Goal: Information Seeking & Learning: Learn about a topic

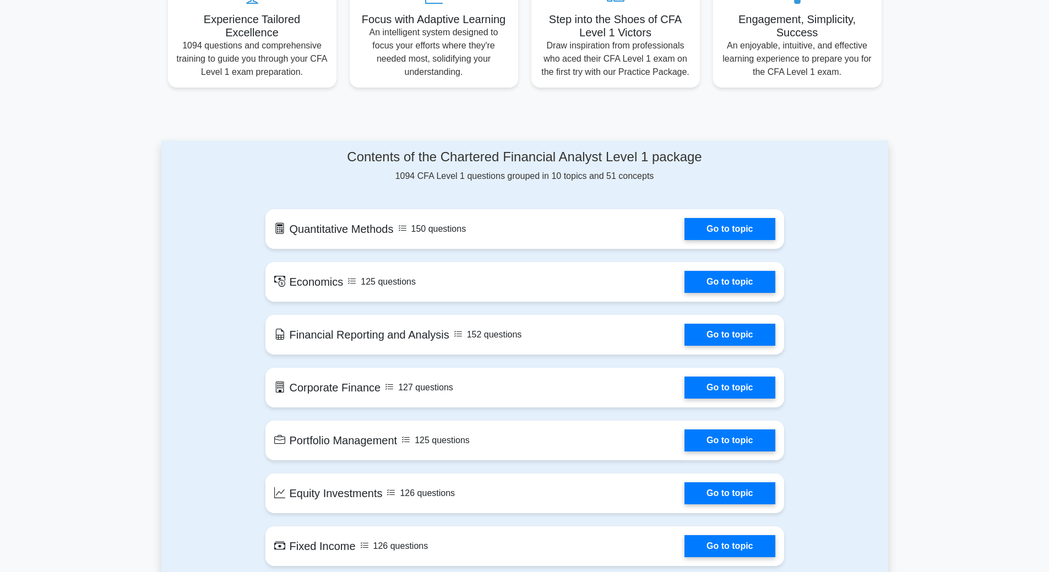
scroll to position [499, 0]
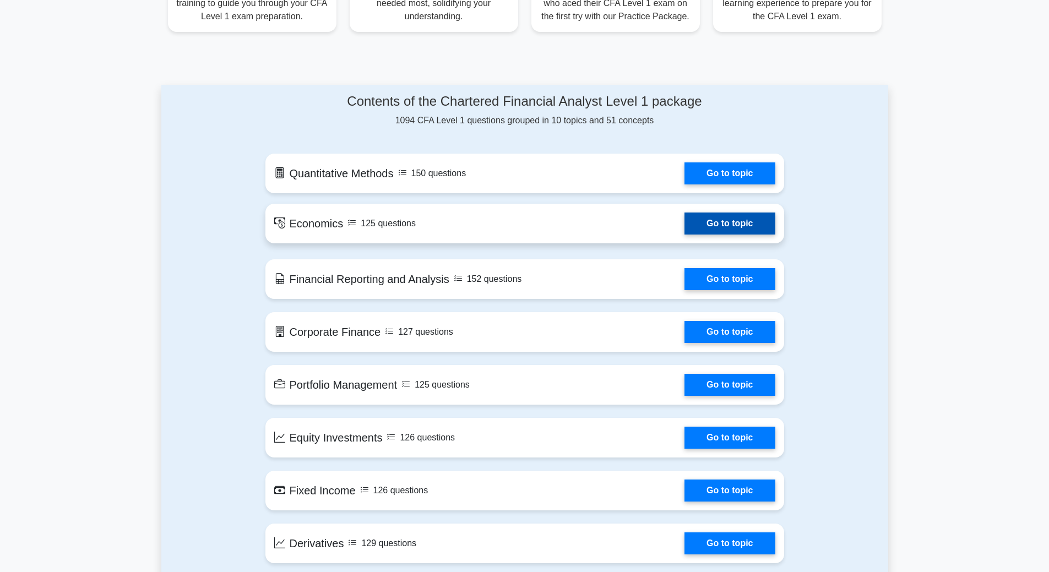
click at [699, 235] on link "Go to topic" at bounding box center [729, 224] width 90 height 22
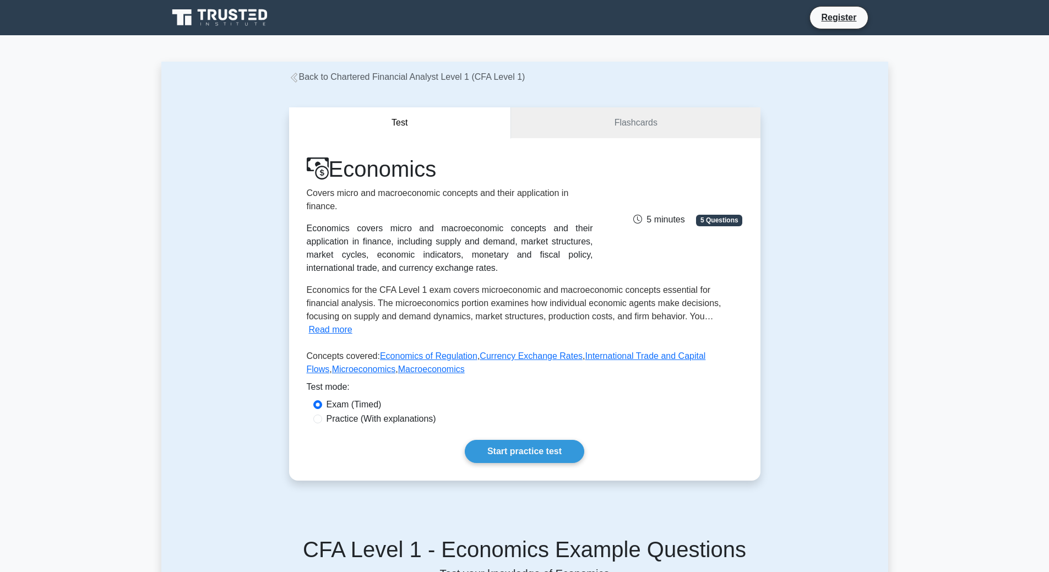
click at [395, 422] on label "Practice (With explanations)" at bounding box center [381, 418] width 110 height 13
click at [322, 422] on input "Practice (With explanations)" at bounding box center [317, 419] width 9 height 9
radio input "true"
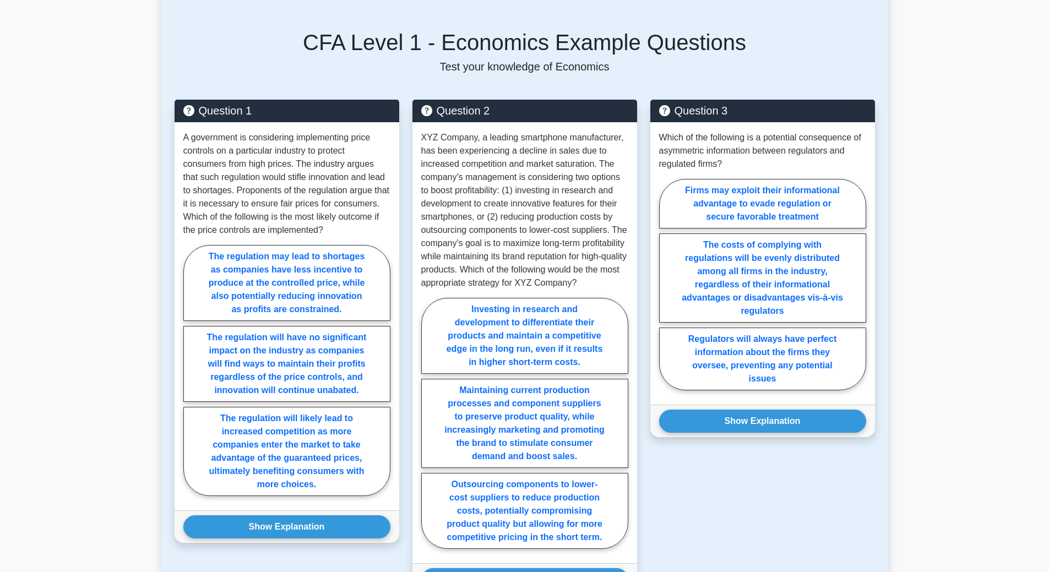
scroll to position [563, 0]
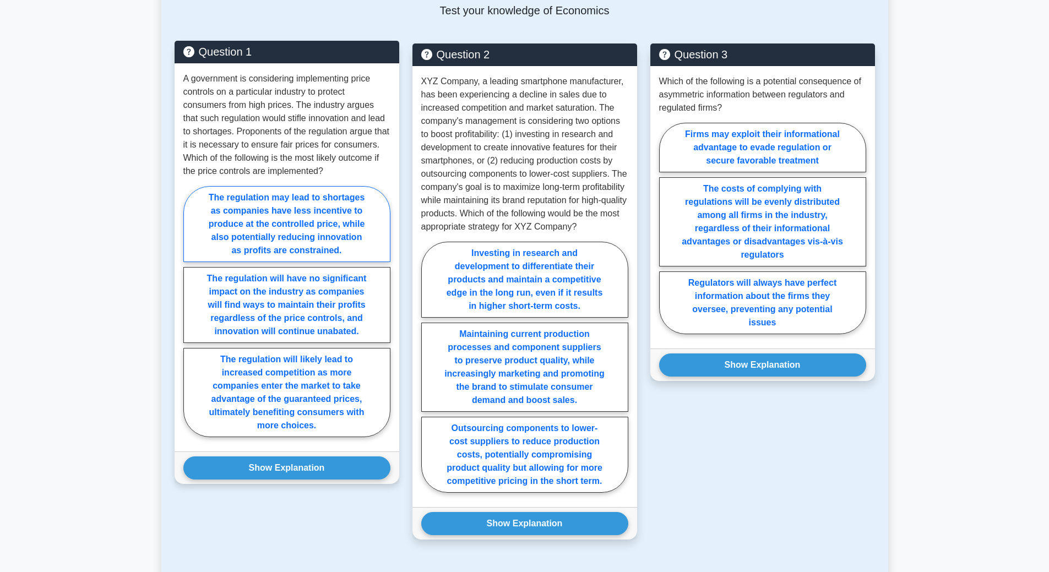
click at [335, 221] on label "The regulation may lead to shortages as companies have less incentive to produc…" at bounding box center [286, 224] width 207 height 76
click at [191, 311] on input "The regulation may lead to shortages as companies have less incentive to produc…" at bounding box center [186, 314] width 7 height 7
radio input "true"
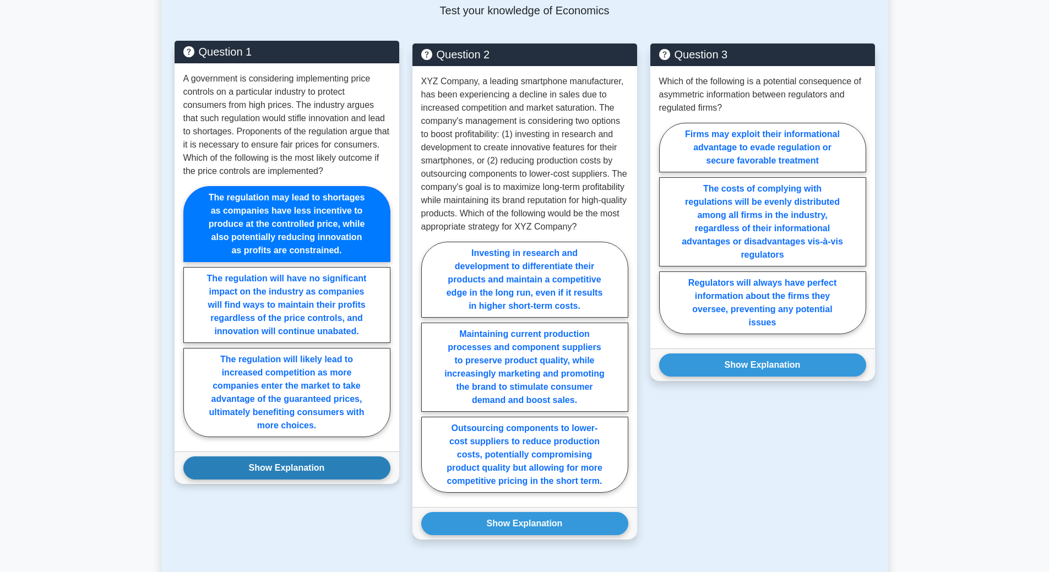
click at [301, 474] on button "Show Explanation" at bounding box center [286, 467] width 207 height 23
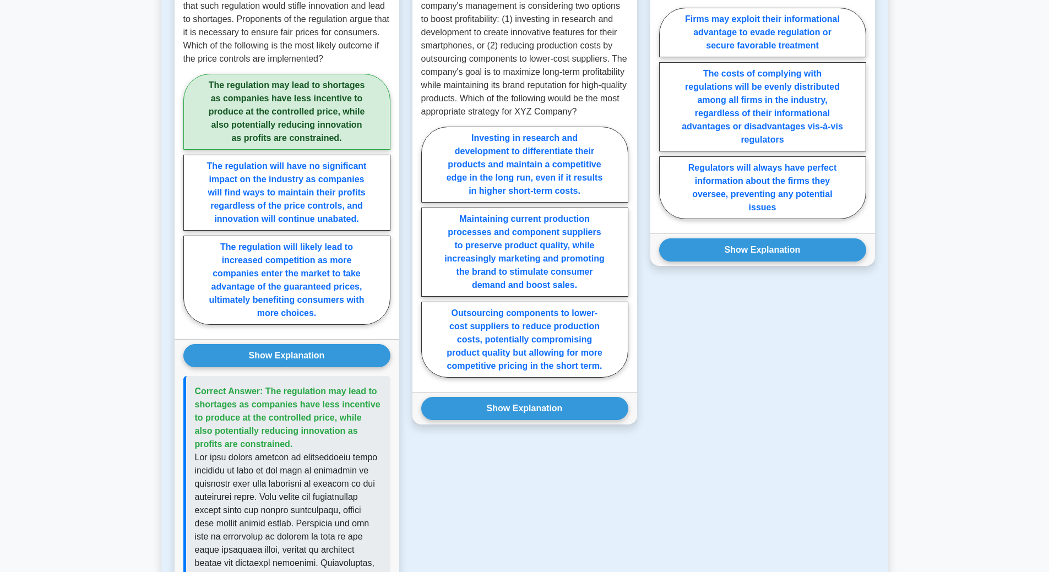
scroll to position [509, 0]
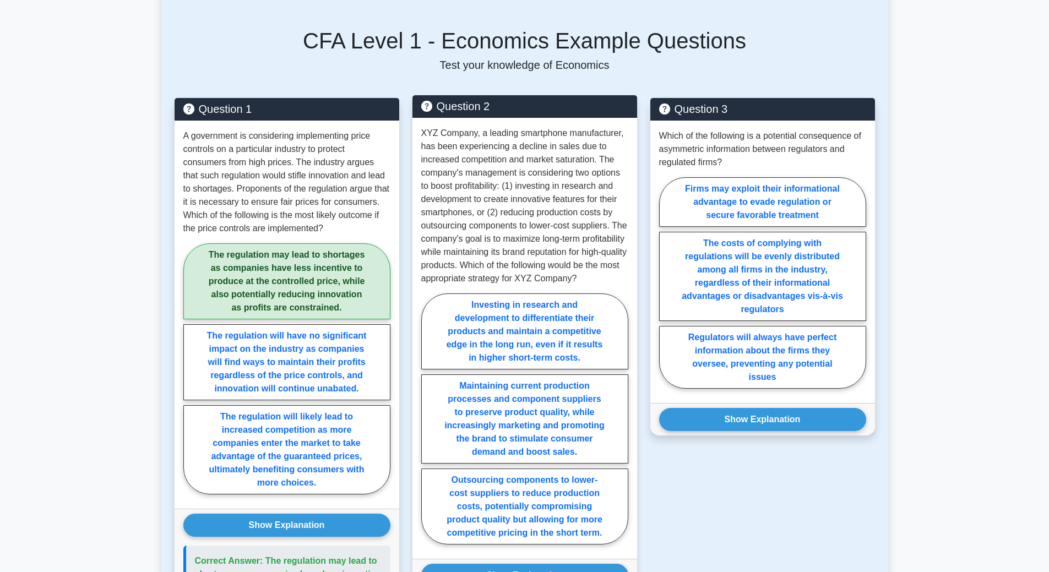
drag, startPoint x: 441, startPoint y: 159, endPoint x: 537, endPoint y: 226, distance: 117.0
click at [537, 226] on p "XYZ Company, a leading smartphone manufacturer, has been experiencing a decline…" at bounding box center [524, 206] width 207 height 159
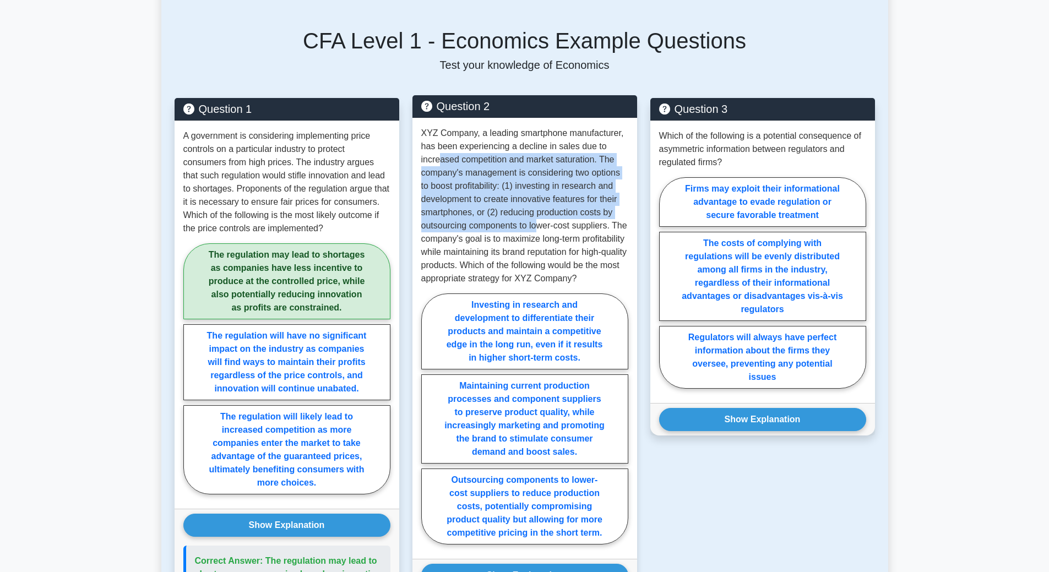
click at [537, 226] on p "XYZ Company, a leading smartphone manufacturer, has been experiencing a decline…" at bounding box center [524, 206] width 207 height 159
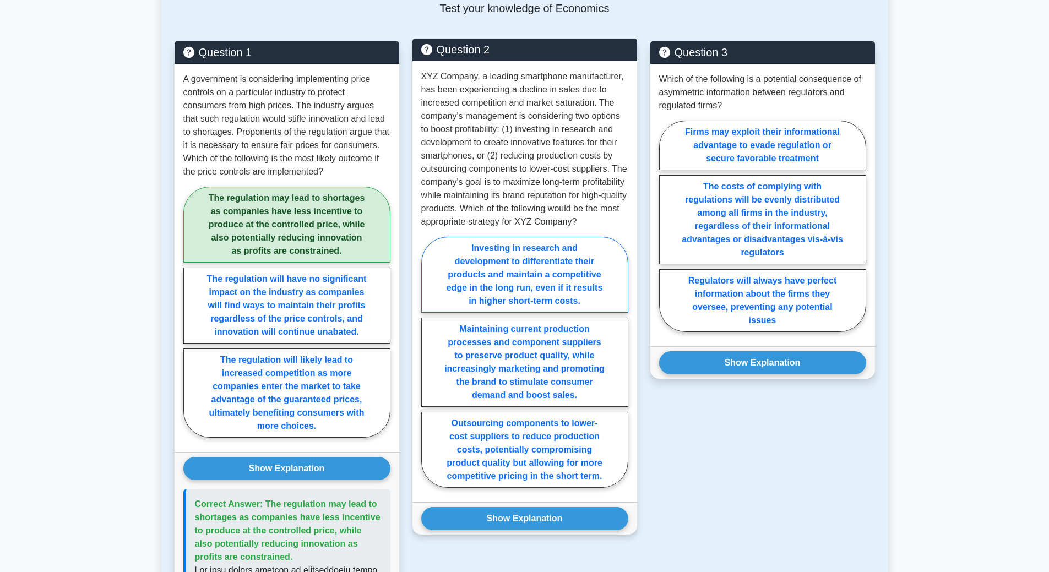
scroll to position [622, 0]
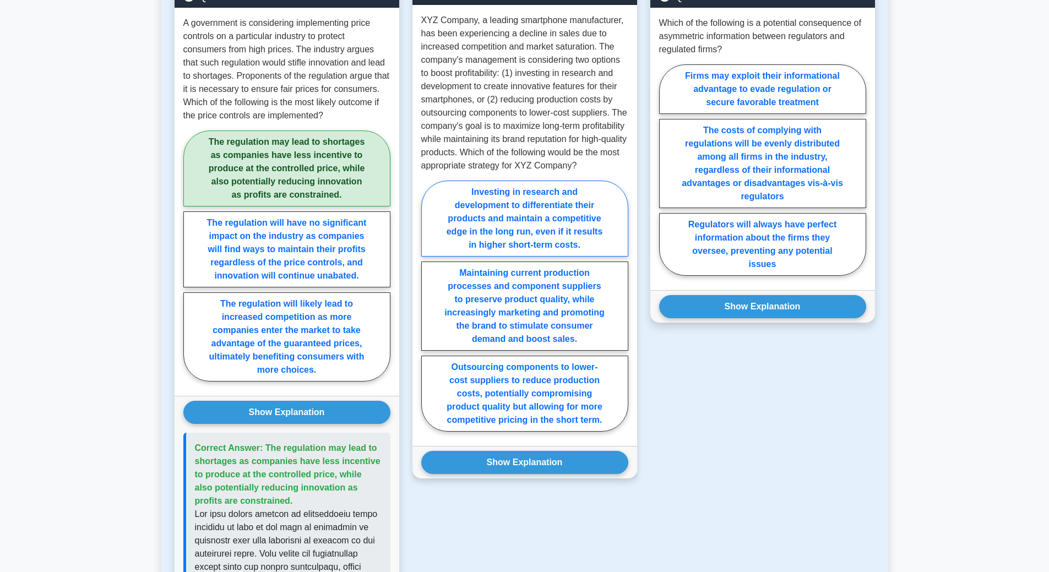
click at [537, 257] on label "Investing in research and development to differentiate their products and maint…" at bounding box center [524, 219] width 207 height 76
click at [428, 306] on input "Investing in research and development to differentiate their products and maint…" at bounding box center [424, 309] width 7 height 7
radio input "true"
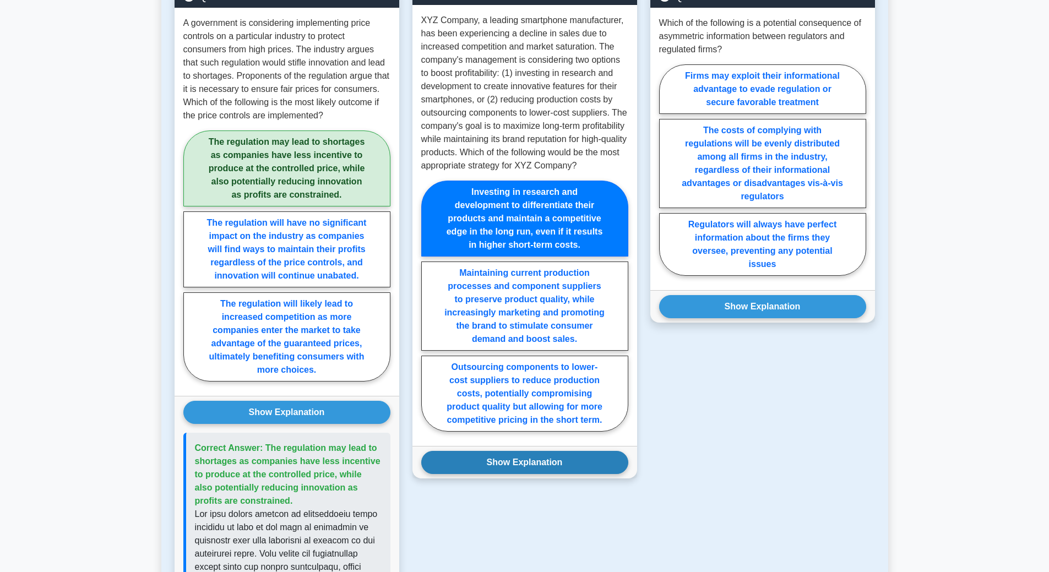
click at [531, 474] on button "Show Explanation" at bounding box center [524, 462] width 207 height 23
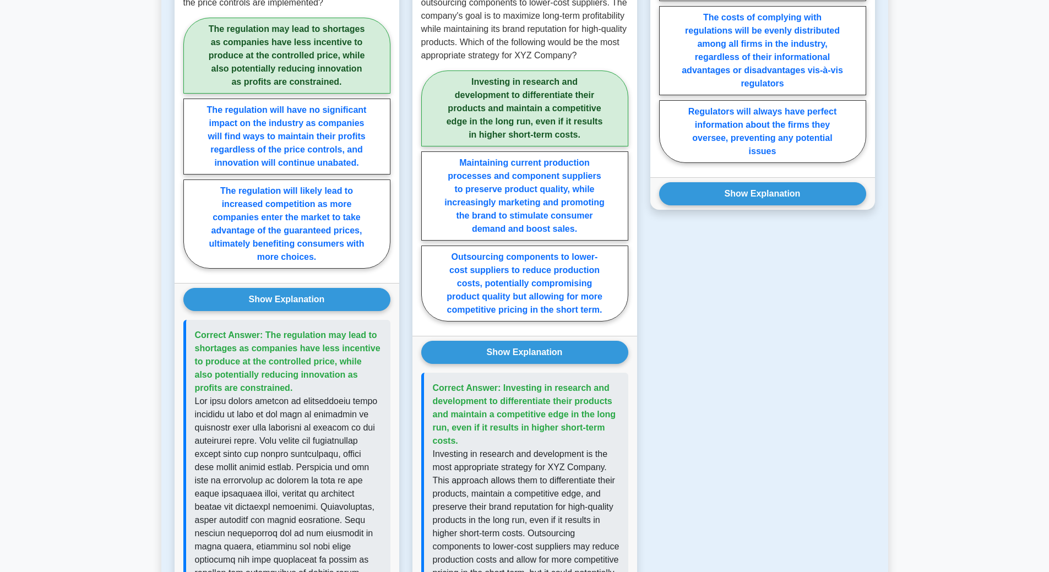
scroll to position [508, 0]
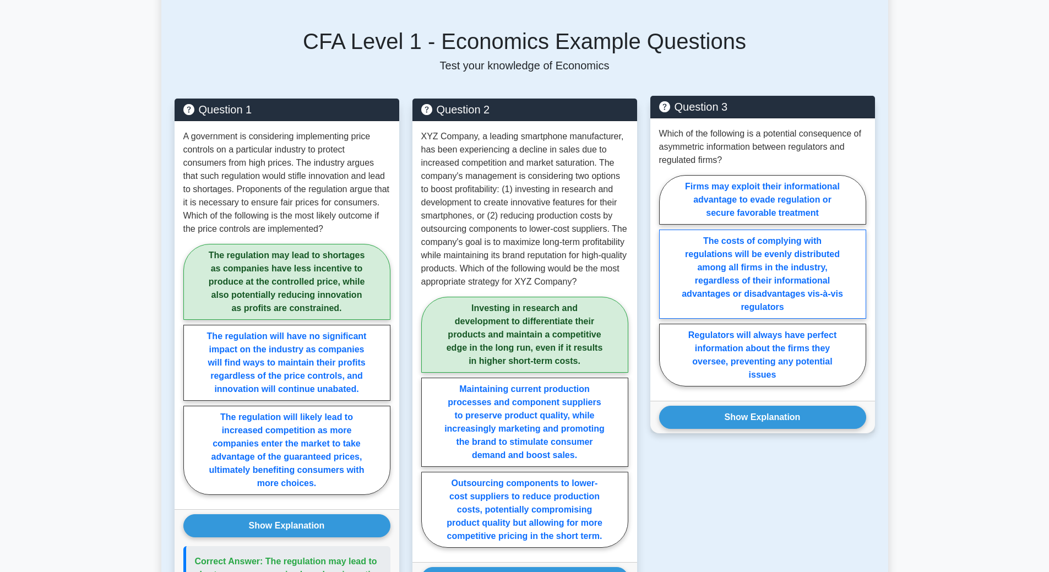
click at [704, 257] on label "The costs of complying with regulations will be evenly distributed among all fi…" at bounding box center [762, 274] width 207 height 89
click at [666, 280] on input "The costs of complying with regulations will be evenly distributed among all fi…" at bounding box center [662, 283] width 7 height 7
radio input "true"
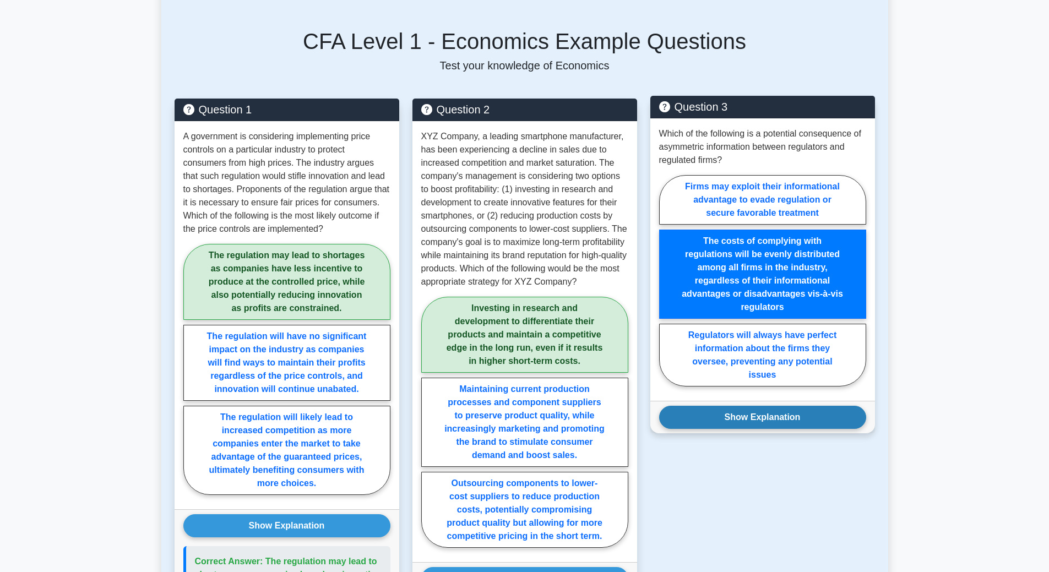
drag, startPoint x: 734, startPoint y: 407, endPoint x: 733, endPoint y: 415, distance: 7.9
click at [734, 413] on button "Show Explanation" at bounding box center [762, 417] width 207 height 23
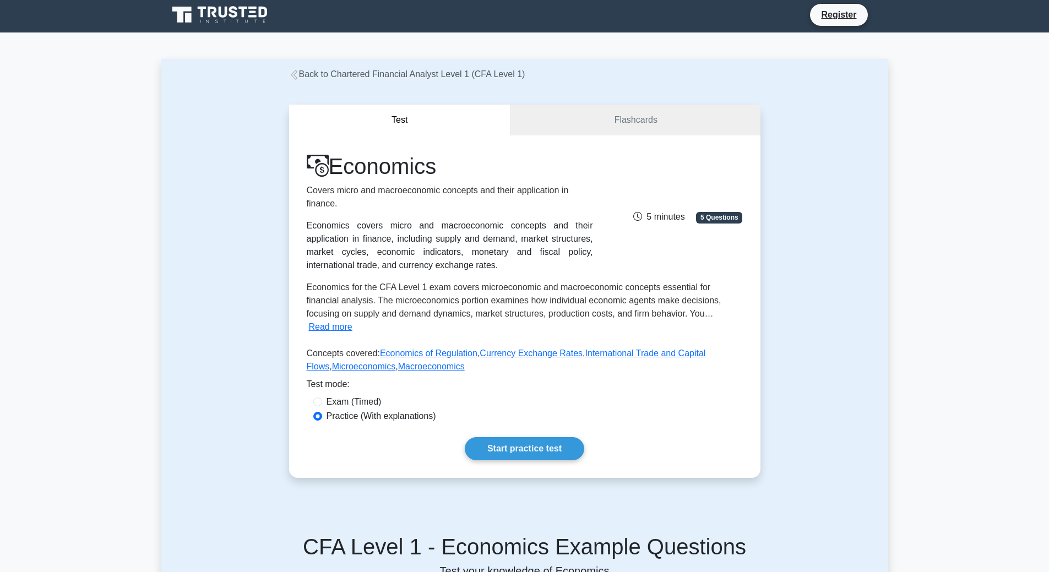
scroll to position [0, 0]
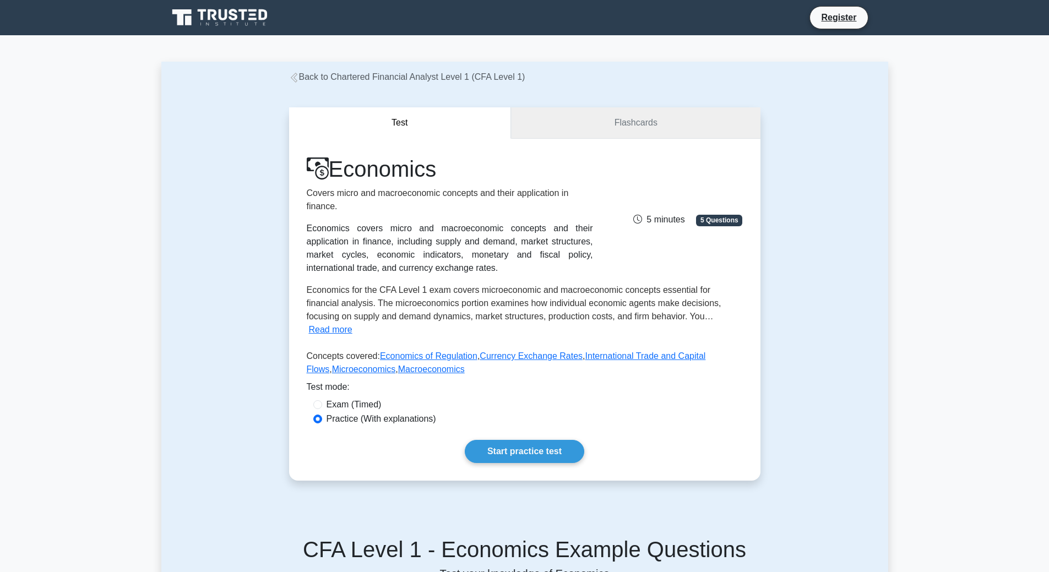
click at [577, 117] on link "Flashcards" at bounding box center [635, 122] width 249 height 31
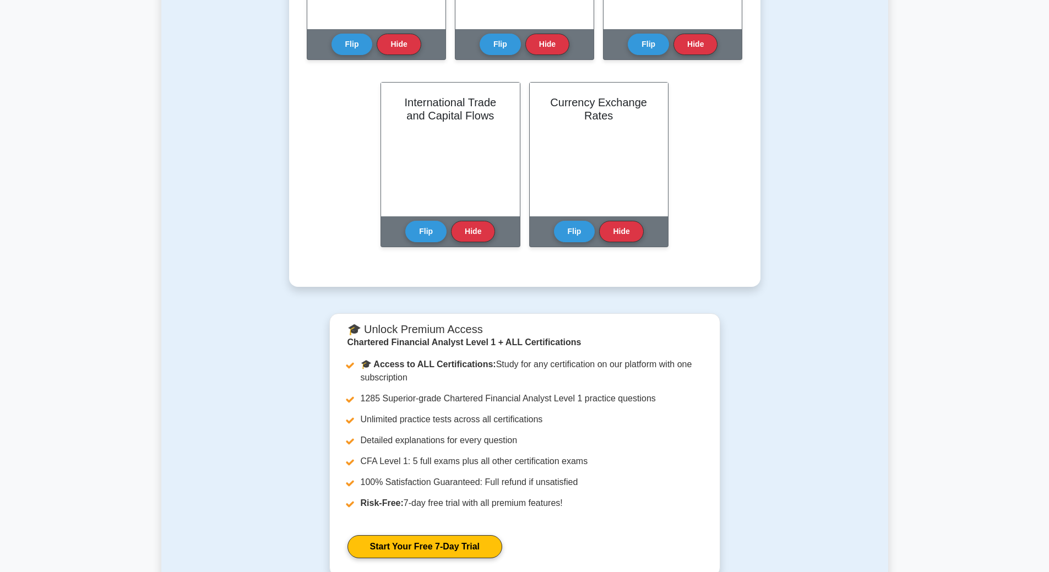
scroll to position [165, 0]
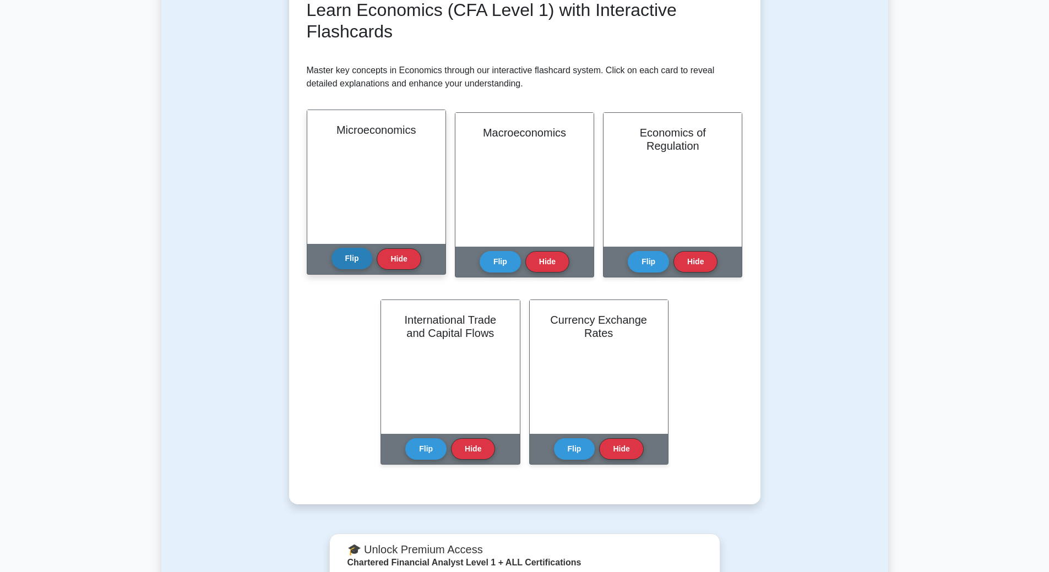
click at [345, 254] on button "Flip" at bounding box center [351, 258] width 41 height 21
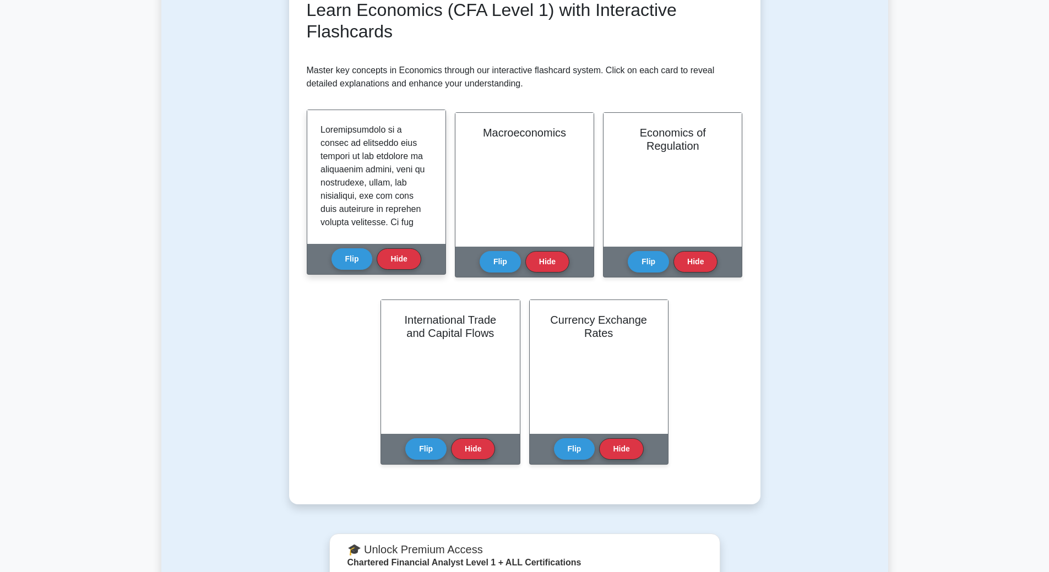
scroll to position [0, 0]
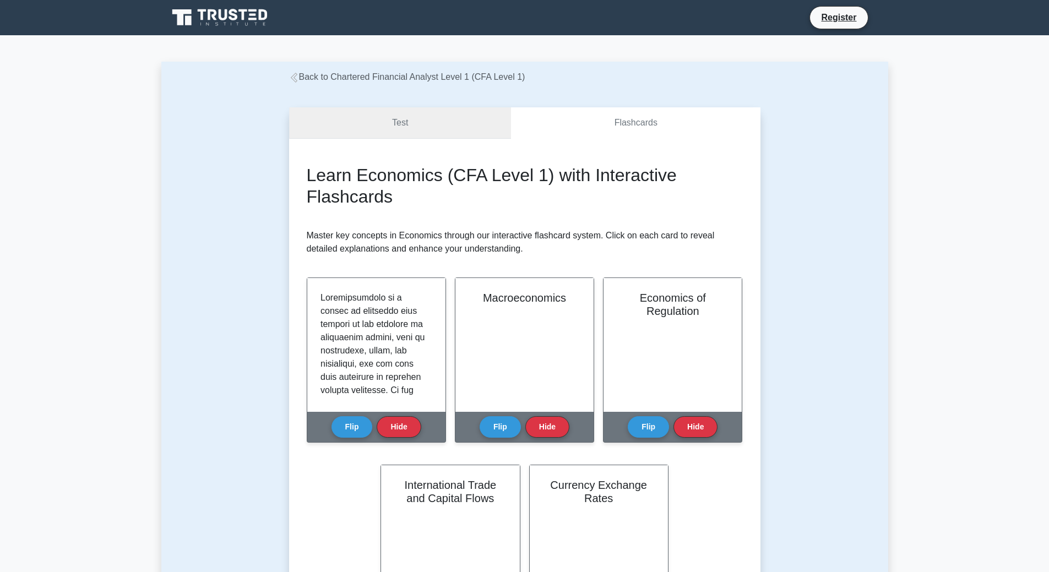
click at [356, 126] on link "Test" at bounding box center [400, 122] width 222 height 31
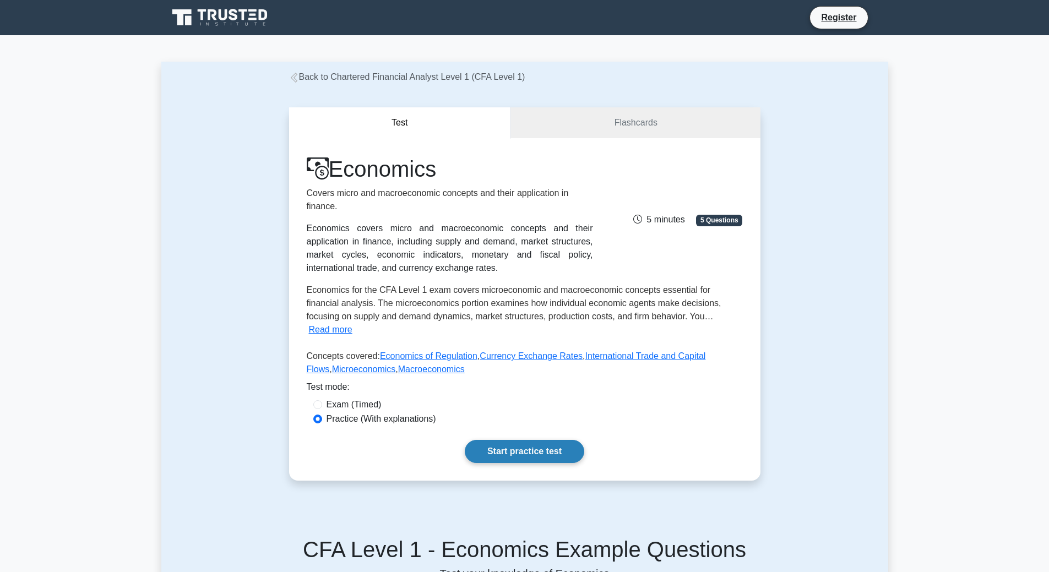
click at [534, 452] on link "Start practice test" at bounding box center [524, 451] width 119 height 23
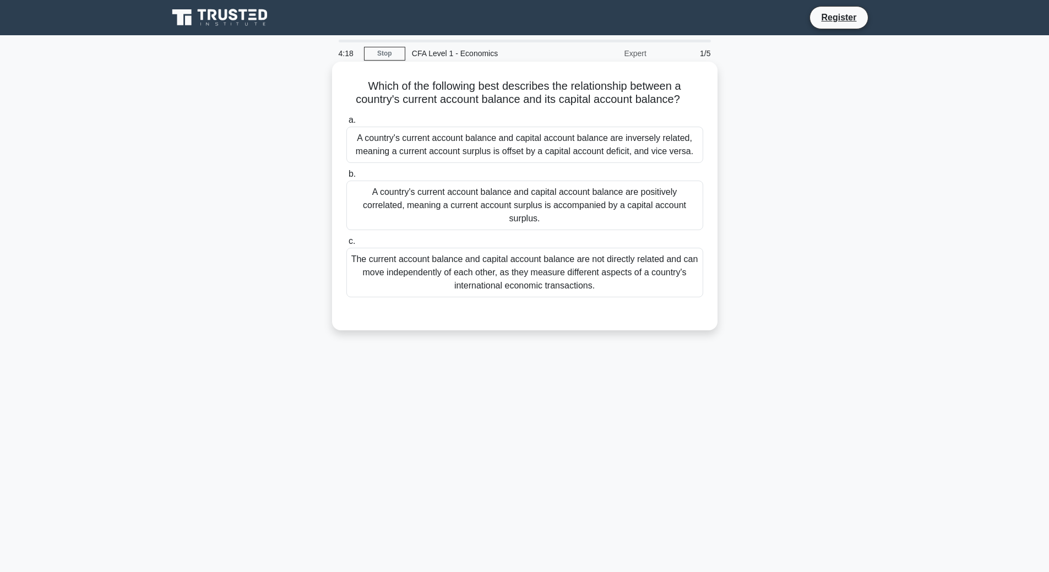
click at [554, 297] on div "The current account balance and capital account balance are not directly relate…" at bounding box center [524, 273] width 357 height 50
click at [346, 245] on input "c. The current account balance and capital account balance are not directly rel…" at bounding box center [346, 241] width 0 height 7
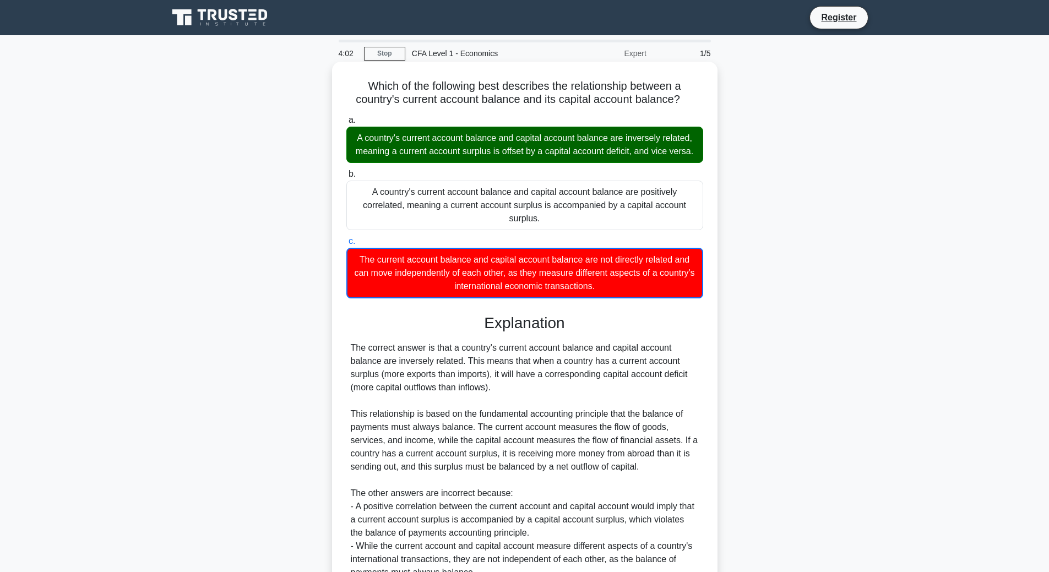
scroll to position [146, 0]
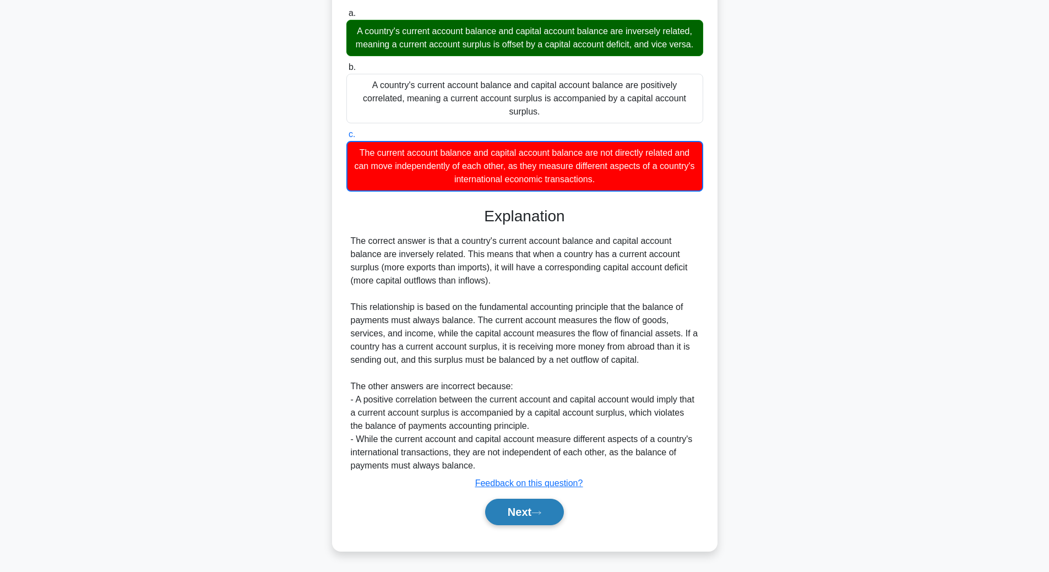
click at [530, 524] on button "Next" at bounding box center [524, 512] width 79 height 26
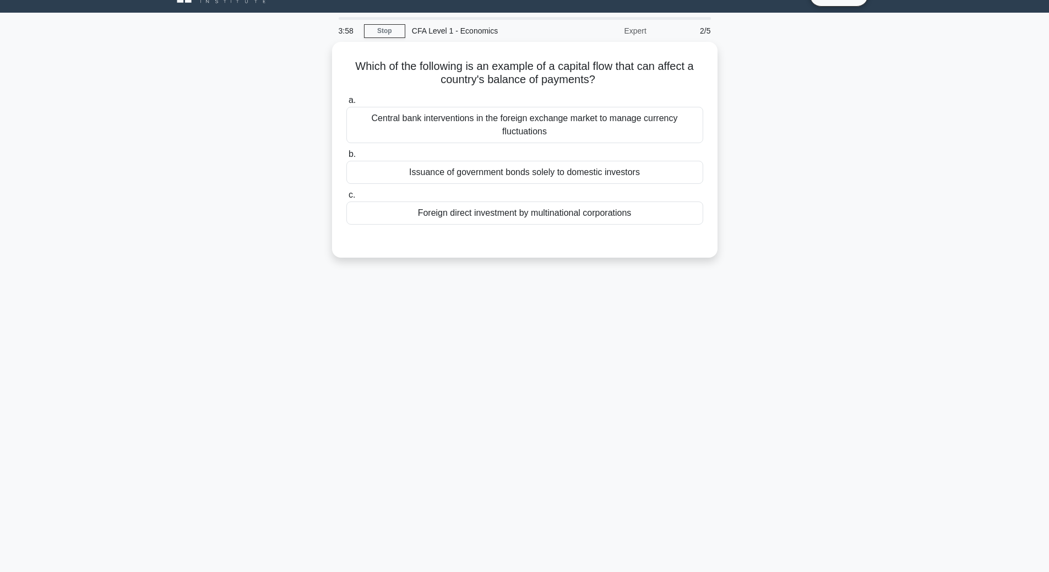
scroll to position [23, 0]
click at [557, 210] on div "Foreign direct investment by multinational corporations" at bounding box center [524, 210] width 357 height 23
click at [346, 196] on input "c. Foreign direct investment by multinational corporations" at bounding box center [346, 192] width 0 height 7
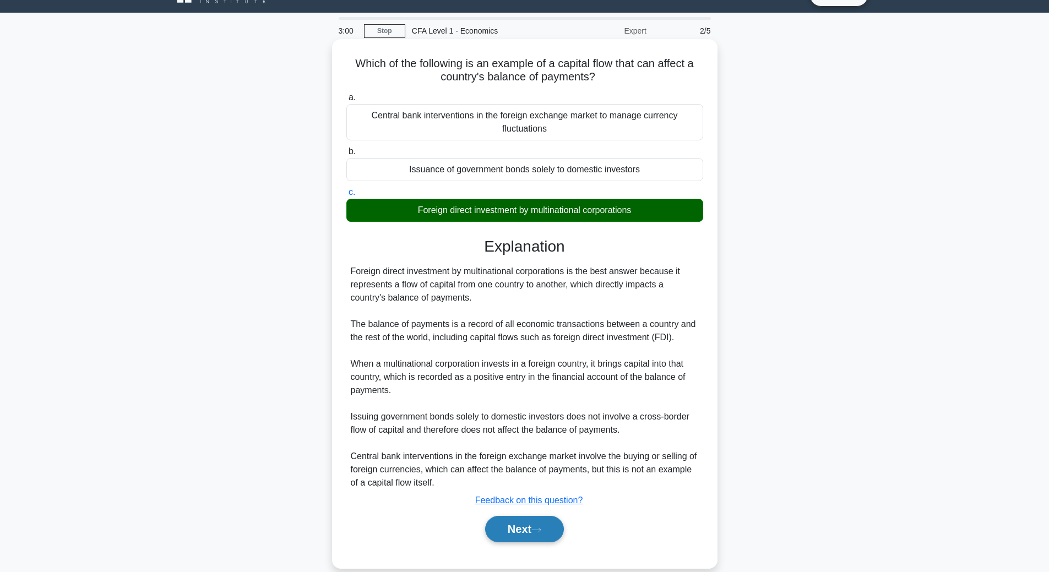
click at [518, 534] on button "Next" at bounding box center [524, 529] width 79 height 26
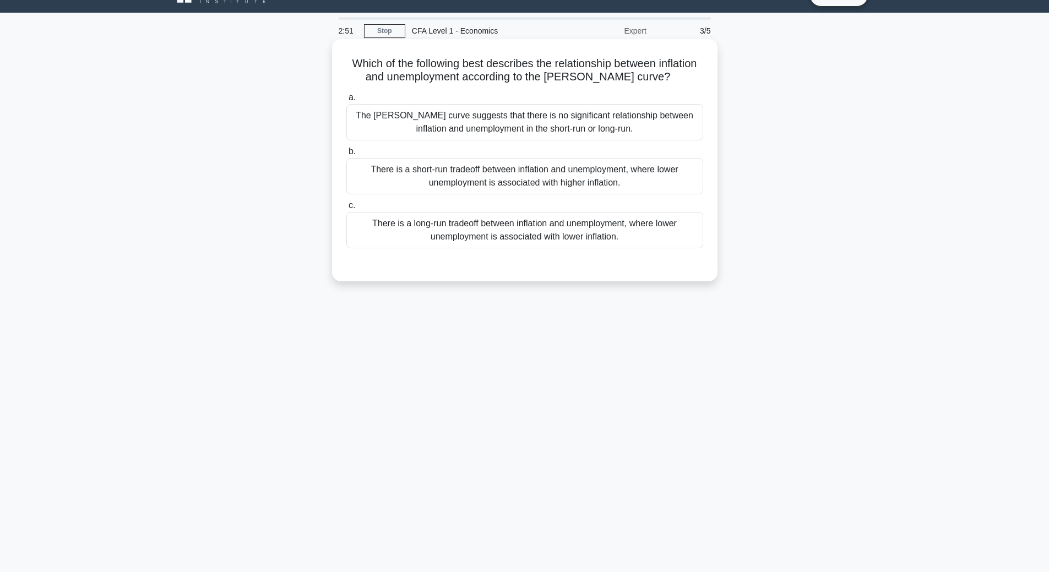
drag, startPoint x: 432, startPoint y: 56, endPoint x: 597, endPoint y: 77, distance: 165.9
click at [597, 77] on h5 "Which of the following best describes the relationship between inflation and un…" at bounding box center [524, 71] width 359 height 28
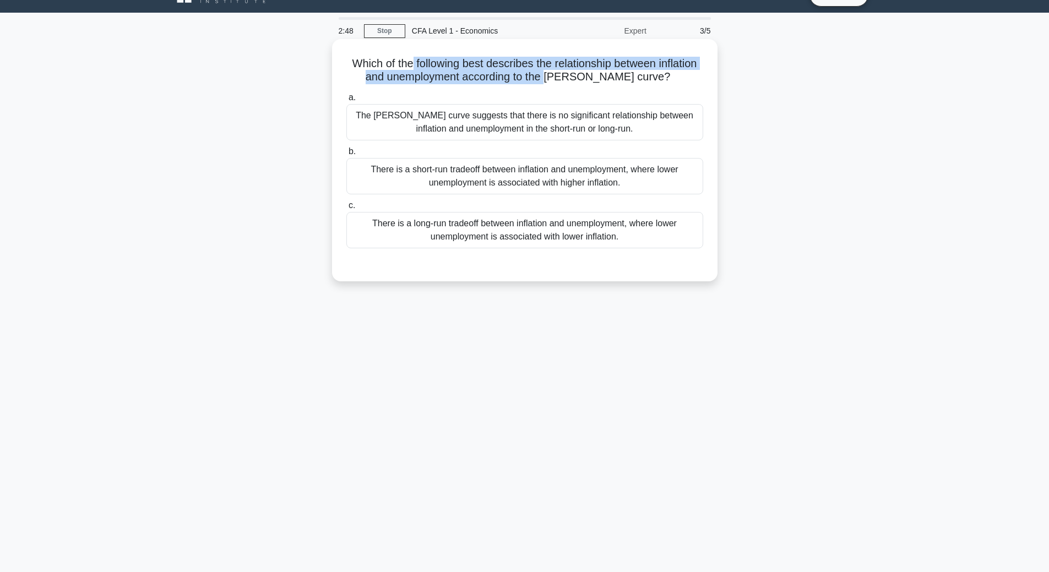
click at [560, 72] on h5 "Which of the following best describes the relationship between inflation and un…" at bounding box center [524, 71] width 359 height 28
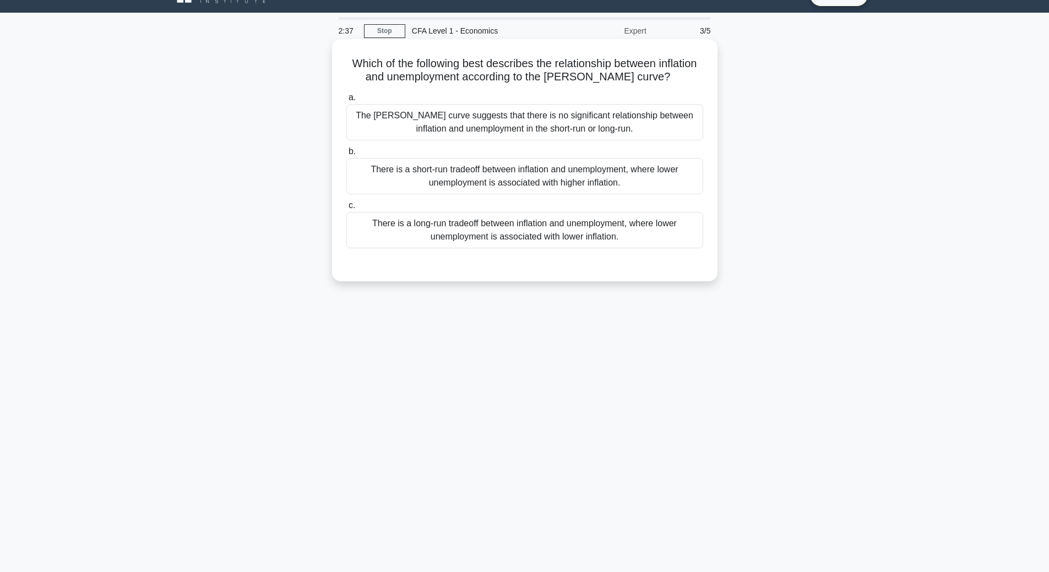
click at [503, 178] on div "There is a short-run tradeoff between inflation and unemployment, where lower u…" at bounding box center [524, 176] width 357 height 36
click at [346, 155] on input "b. There is a short-run tradeoff between inflation and unemployment, where lowe…" at bounding box center [346, 151] width 0 height 7
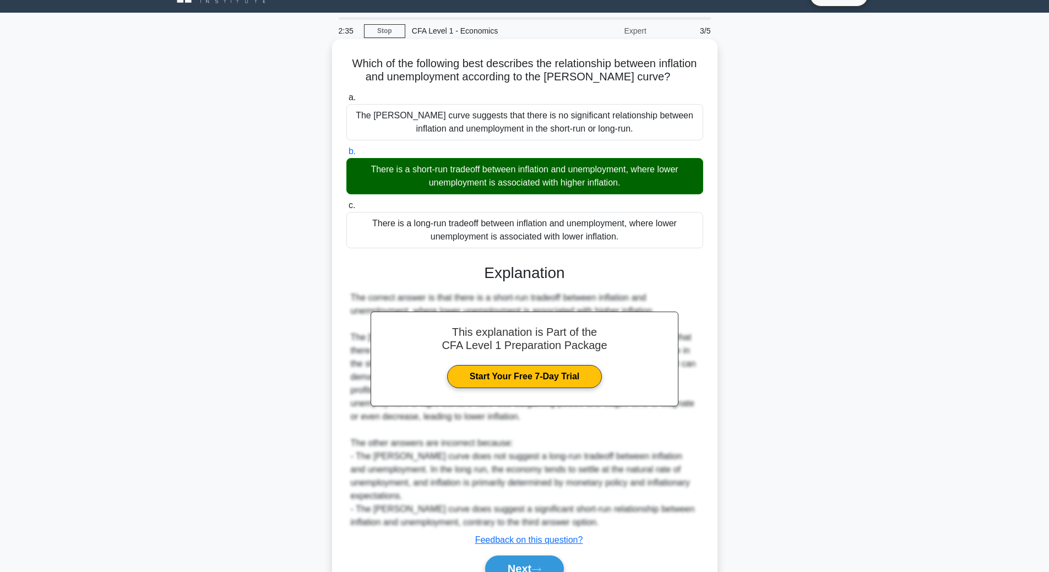
scroll to position [79, 0]
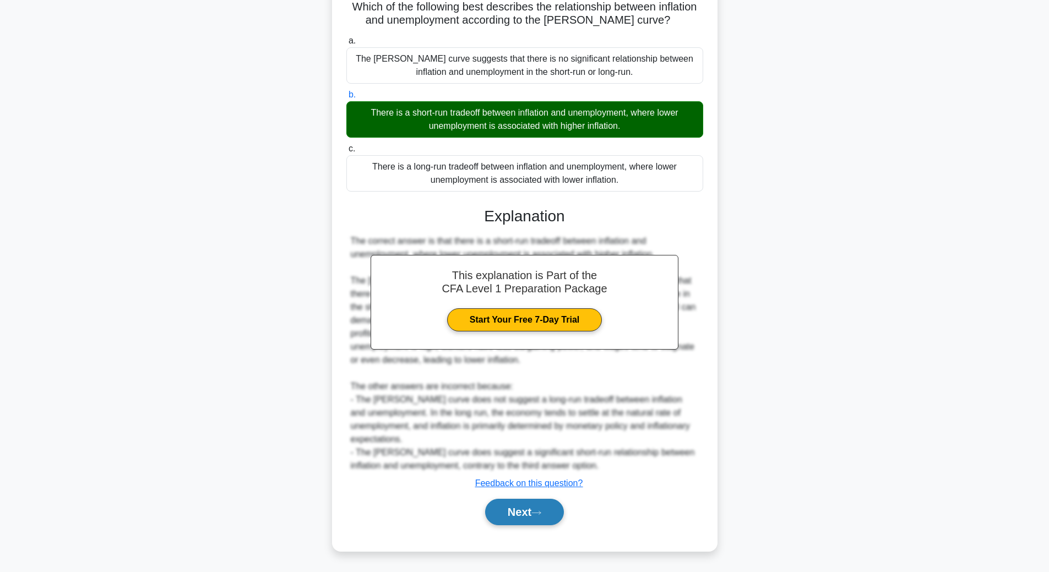
click at [525, 513] on button "Next" at bounding box center [524, 512] width 79 height 26
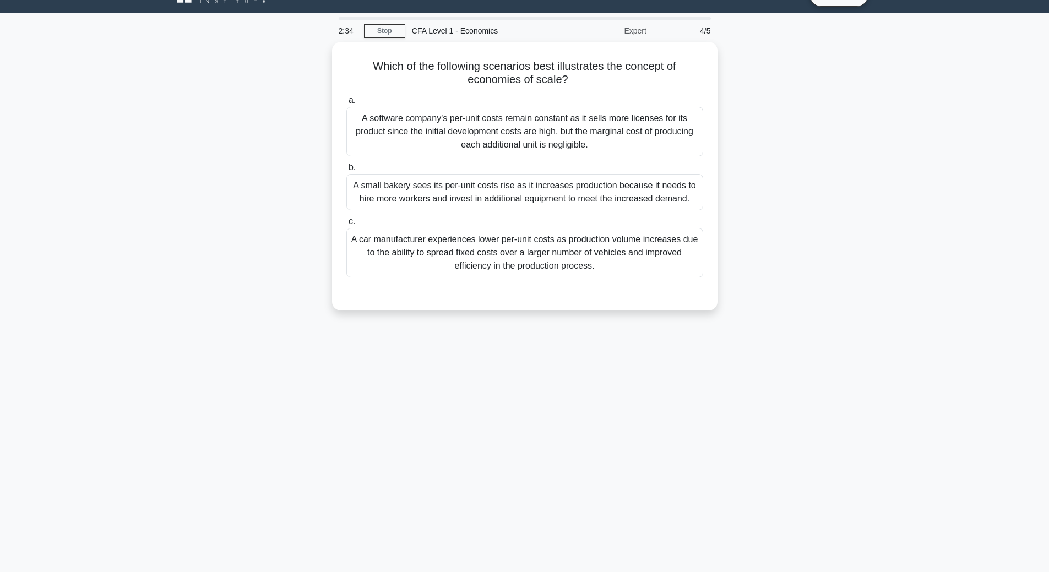
scroll to position [23, 0]
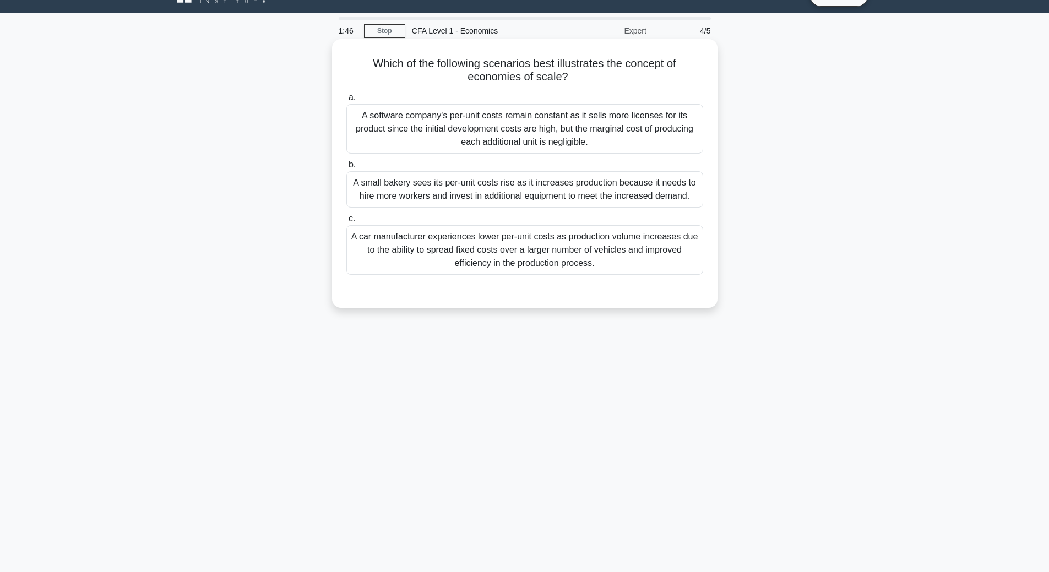
click at [426, 274] on div "A car manufacturer experiences lower per-unit costs as production volume increa…" at bounding box center [524, 250] width 357 height 50
click at [346, 222] on input "c. A car manufacturer experiences lower per-unit costs as production volume inc…" at bounding box center [346, 218] width 0 height 7
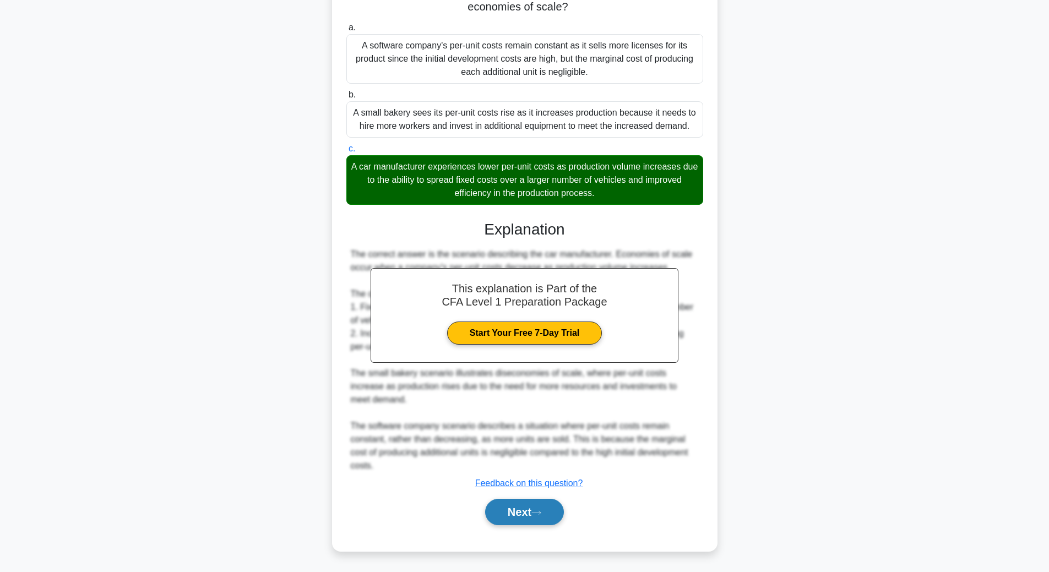
click at [532, 512] on button "Next" at bounding box center [524, 512] width 79 height 26
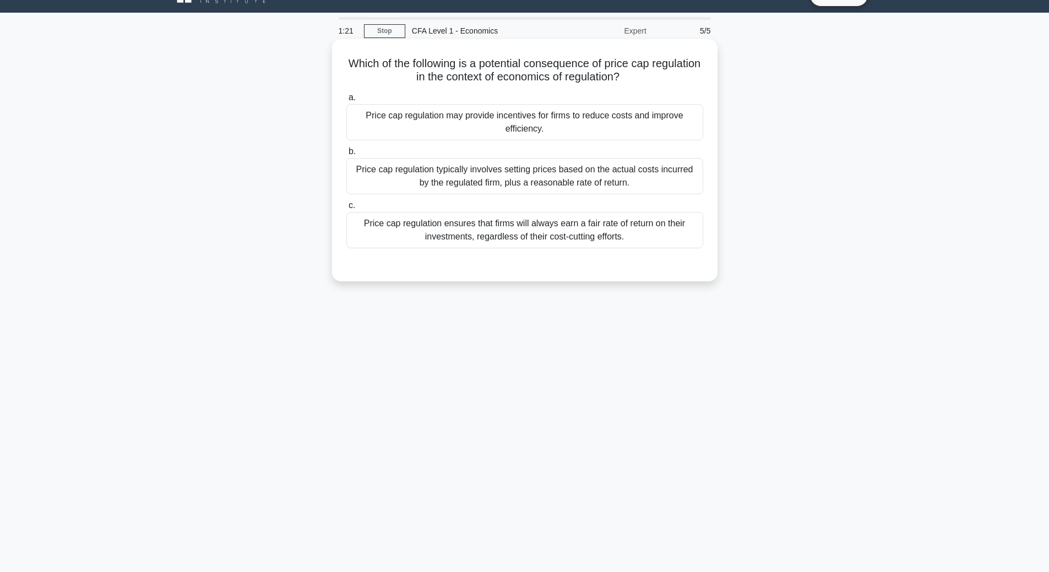
click at [400, 184] on div "Price cap regulation typically involves setting prices based on the actual cost…" at bounding box center [524, 176] width 357 height 36
click at [346, 155] on input "b. Price cap regulation typically involves setting prices based on the actual c…" at bounding box center [346, 151] width 0 height 7
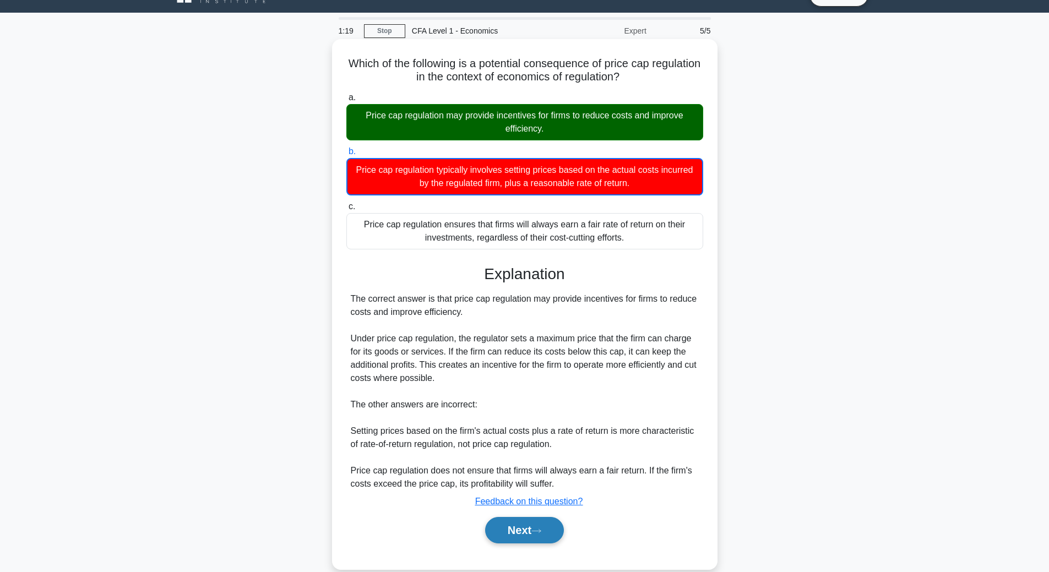
click at [517, 532] on button "Next" at bounding box center [524, 530] width 79 height 26
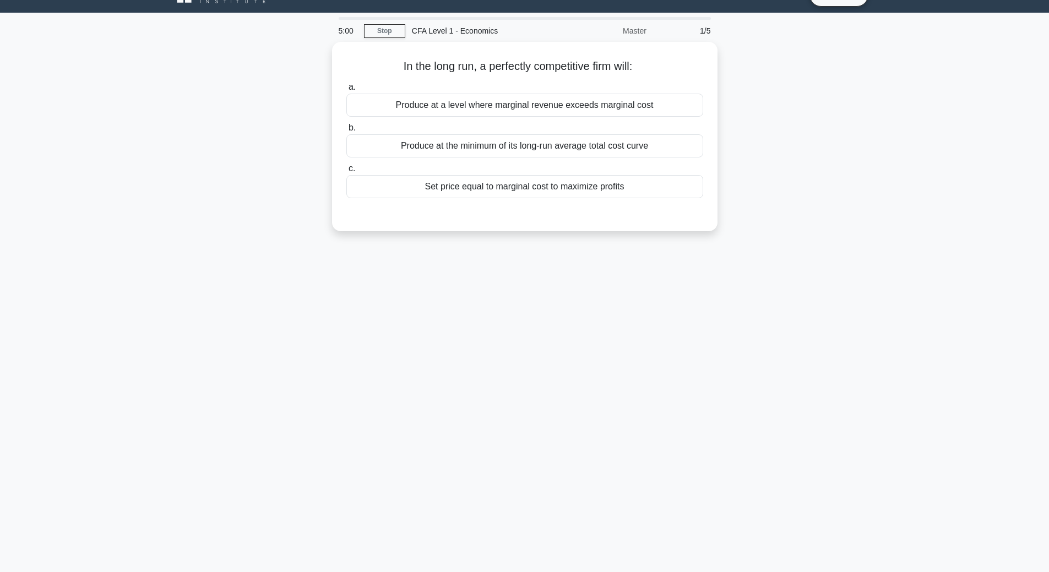
scroll to position [23, 0]
